Goal: Information Seeking & Learning: Learn about a topic

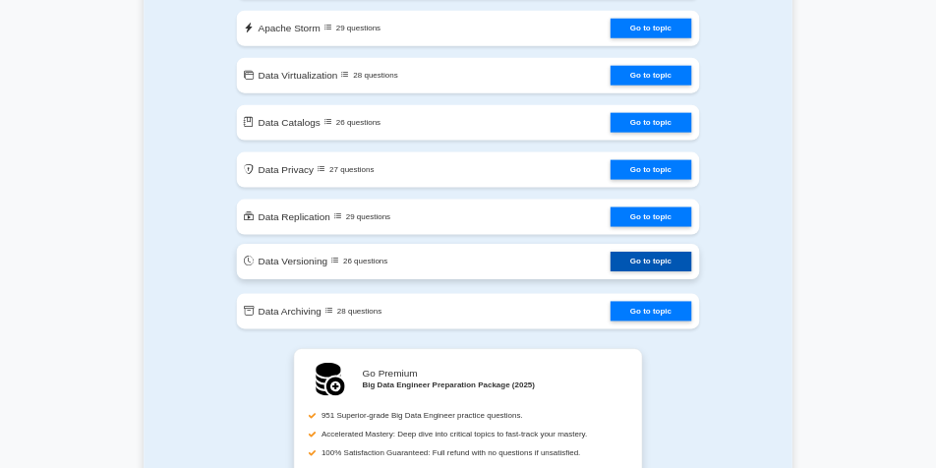
scroll to position [3933, 0]
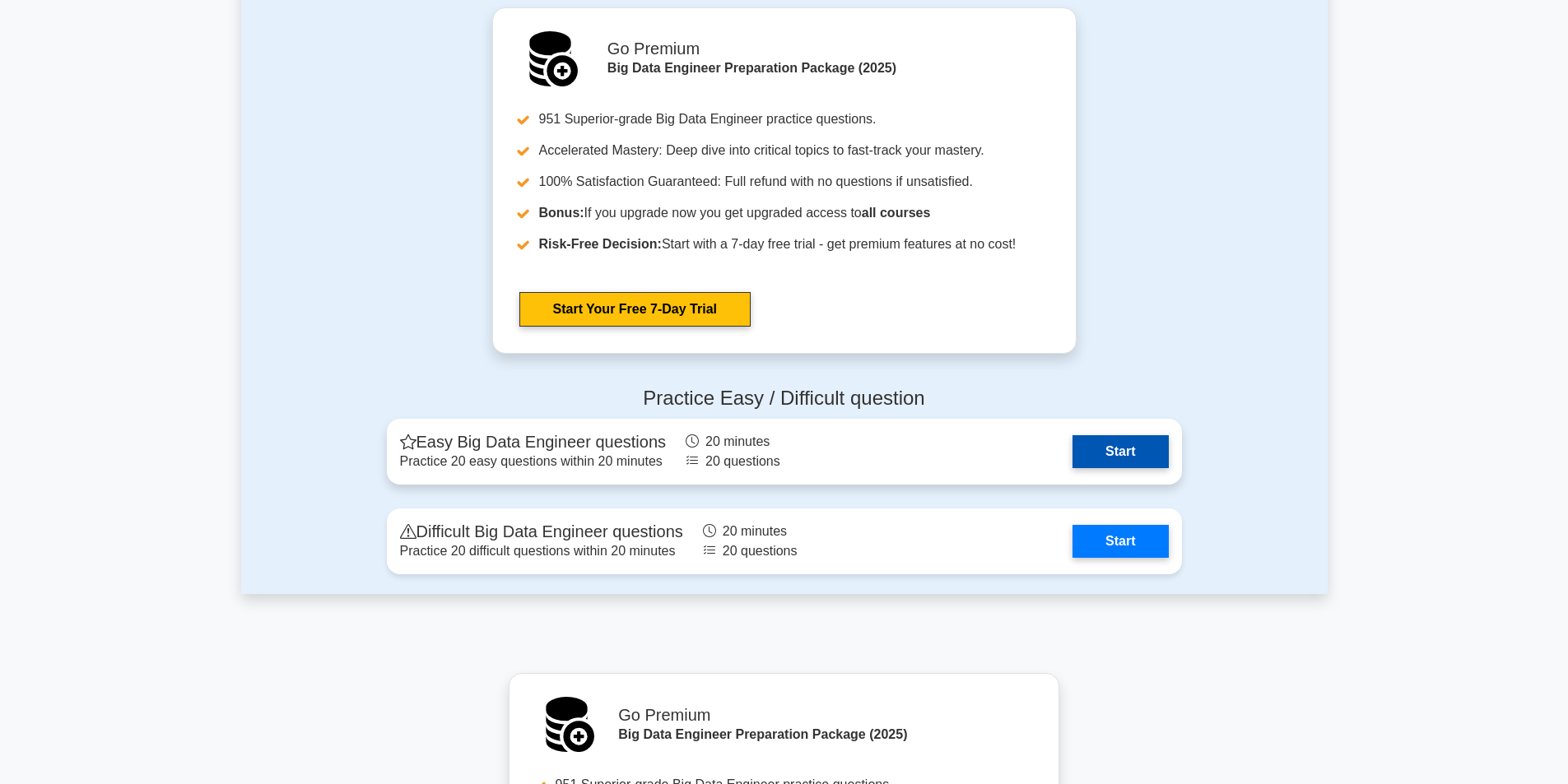
click at [1107, 451] on link "Start" at bounding box center [1120, 451] width 95 height 33
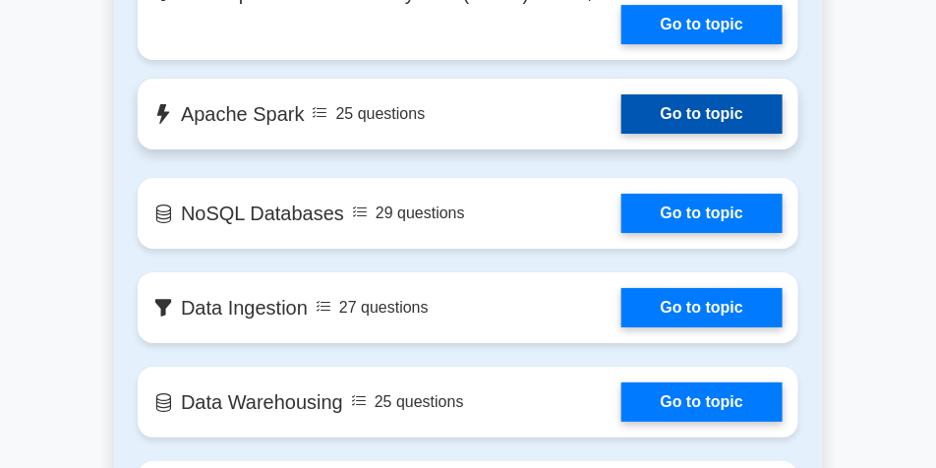
scroll to position [1721, 0]
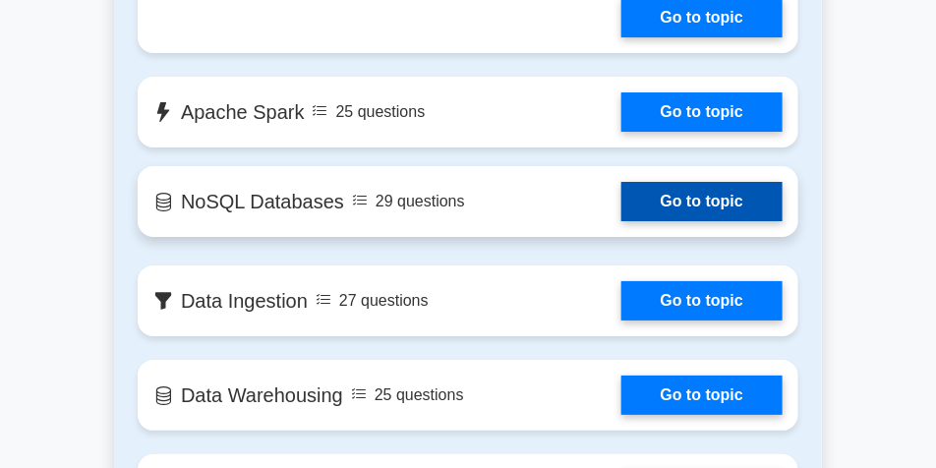
click at [680, 208] on link "Go to topic" at bounding box center [701, 201] width 161 height 39
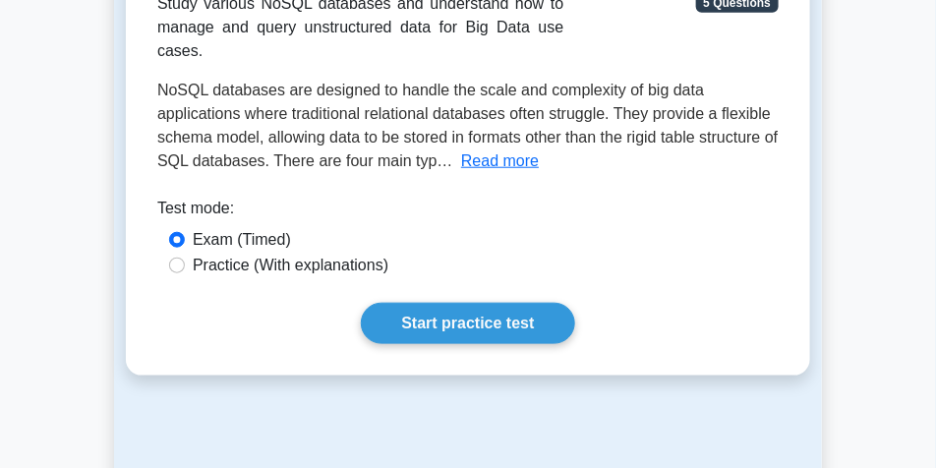
scroll to position [442, 0]
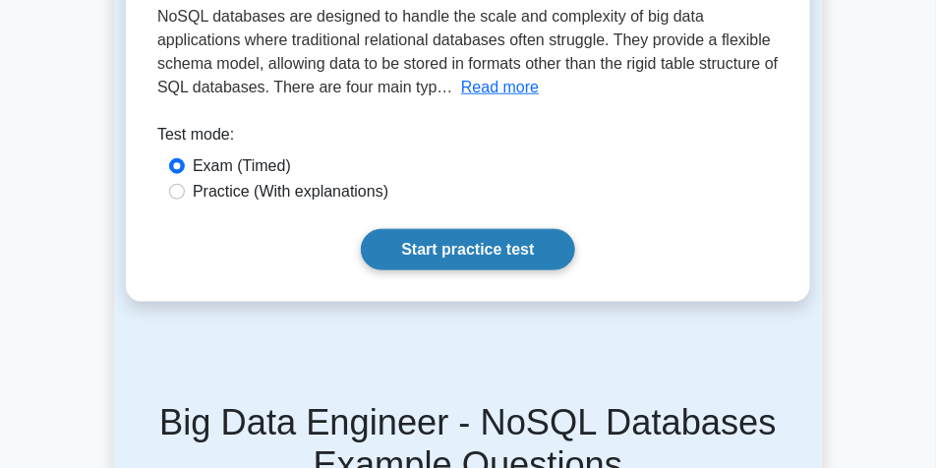
click at [477, 229] on link "Start practice test" at bounding box center [467, 249] width 213 height 41
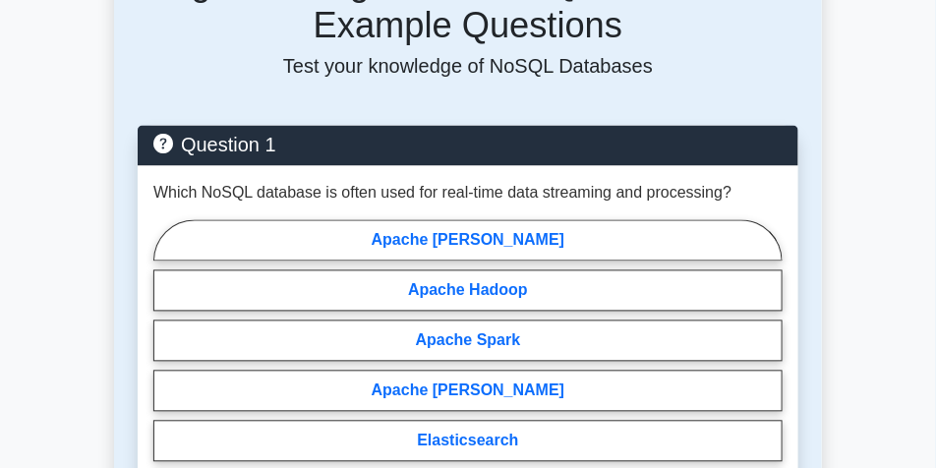
scroll to position [1032, 0]
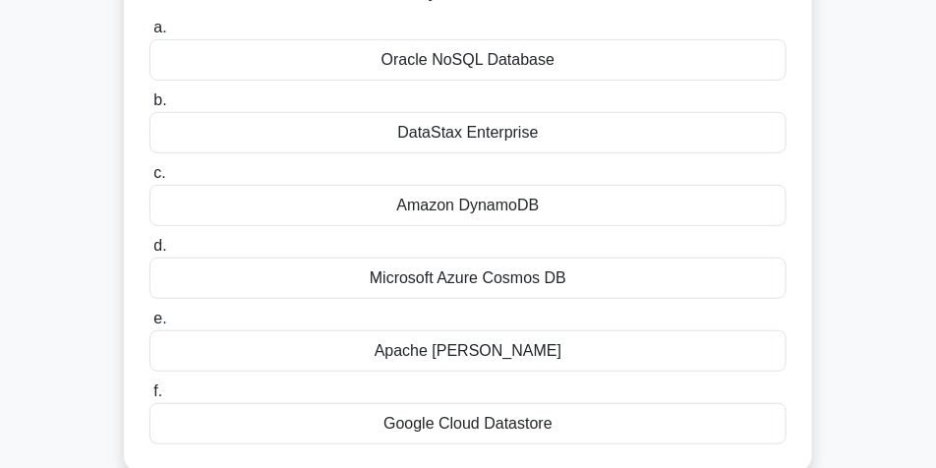
scroll to position [197, 0]
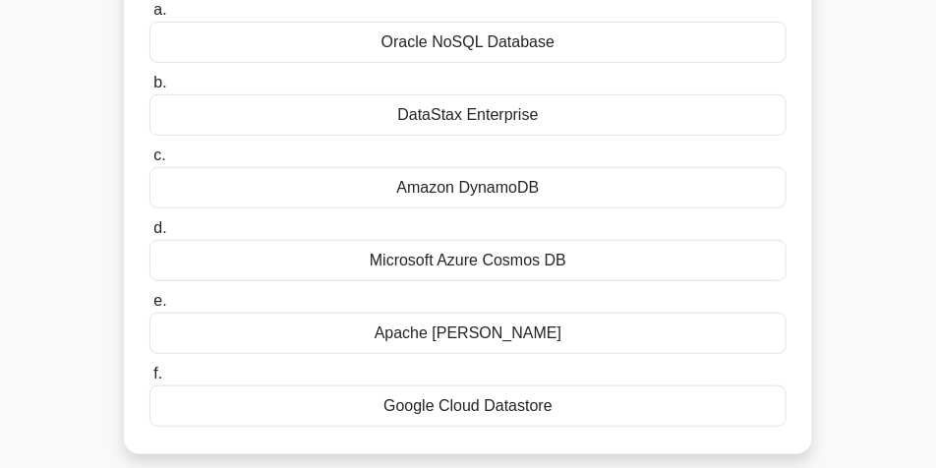
click at [449, 40] on div "Oracle NoSQL Database" at bounding box center [467, 42] width 637 height 41
click at [149, 17] on input "a. Oracle NoSQL Database" at bounding box center [149, 10] width 0 height 13
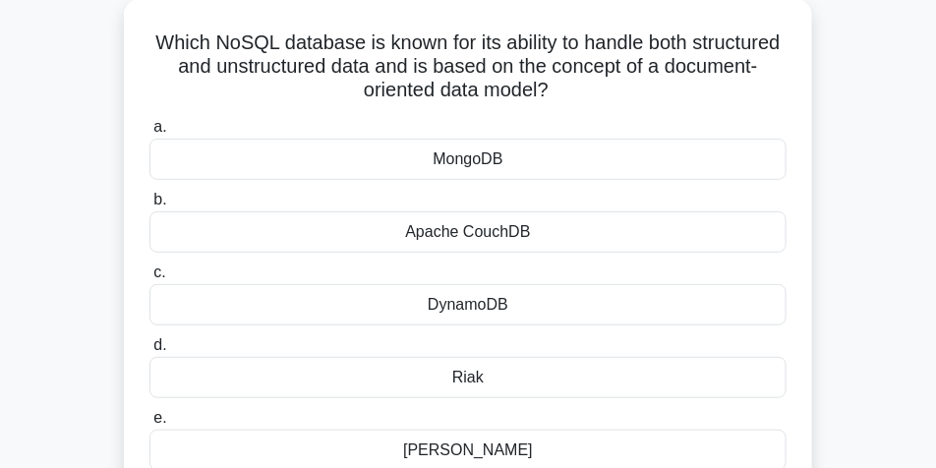
scroll to position [98, 0]
